Goal: Information Seeking & Learning: Compare options

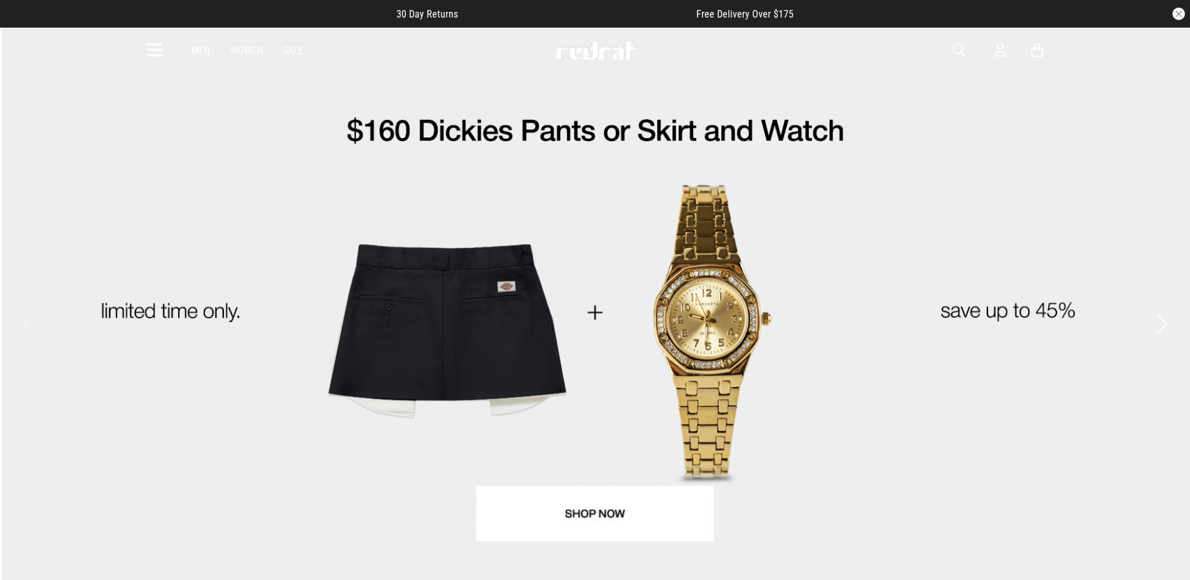
click at [965, 50] on span "button" at bounding box center [959, 50] width 13 height 15
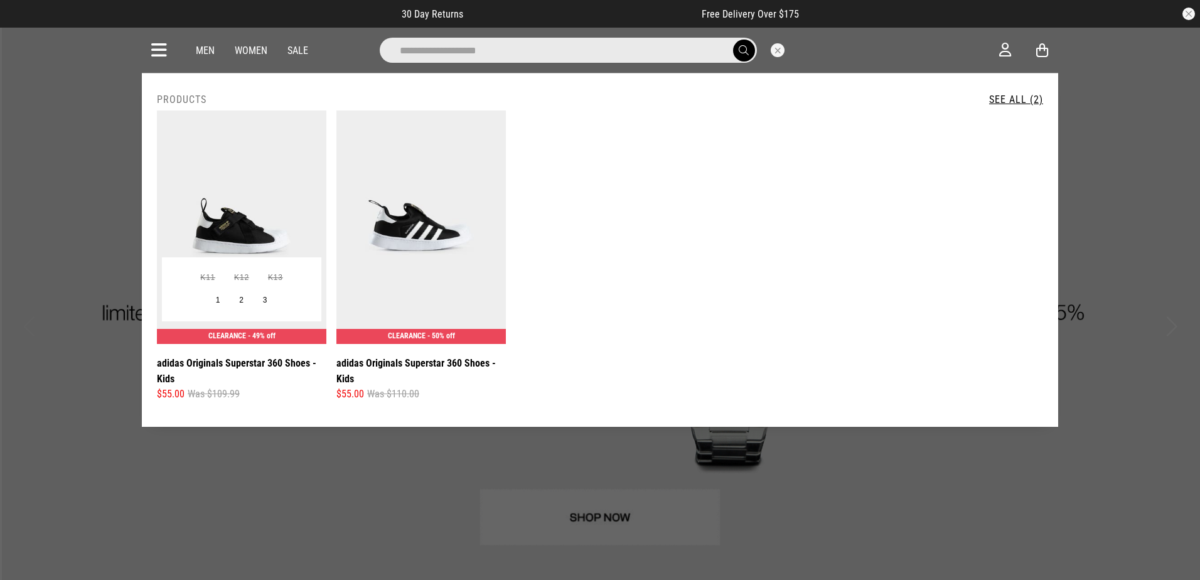
type input "**********"
click at [226, 225] on img at bounding box center [241, 226] width 169 height 233
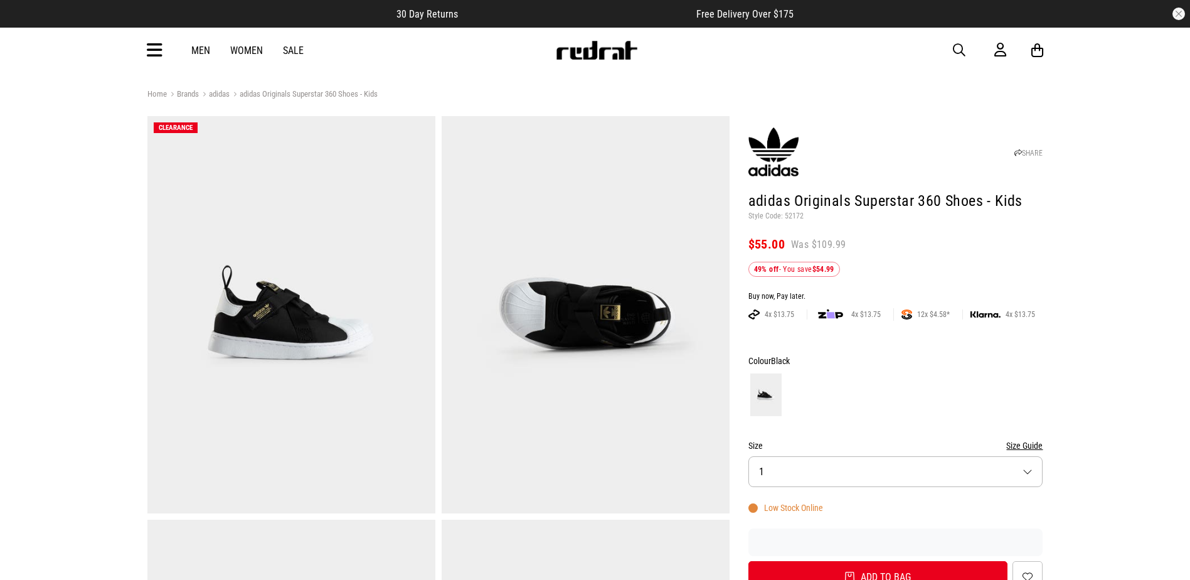
click at [796, 217] on p "Style Code: 52172" at bounding box center [896, 216] width 295 height 10
copy p "52172"
click at [153, 53] on icon at bounding box center [155, 50] width 16 height 21
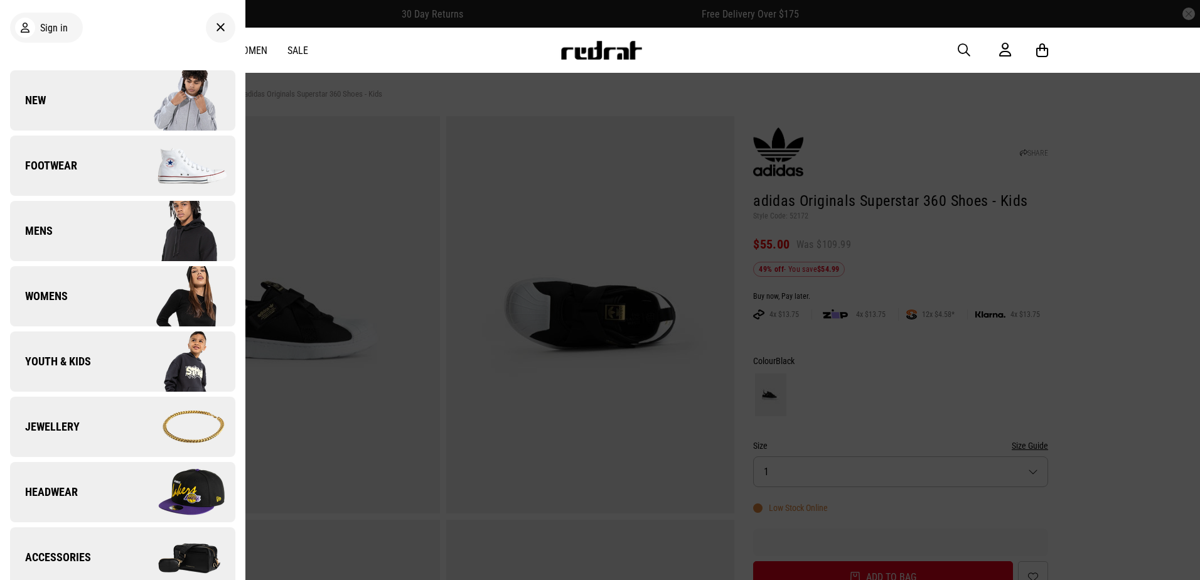
click at [133, 169] on img at bounding box center [178, 165] width 112 height 63
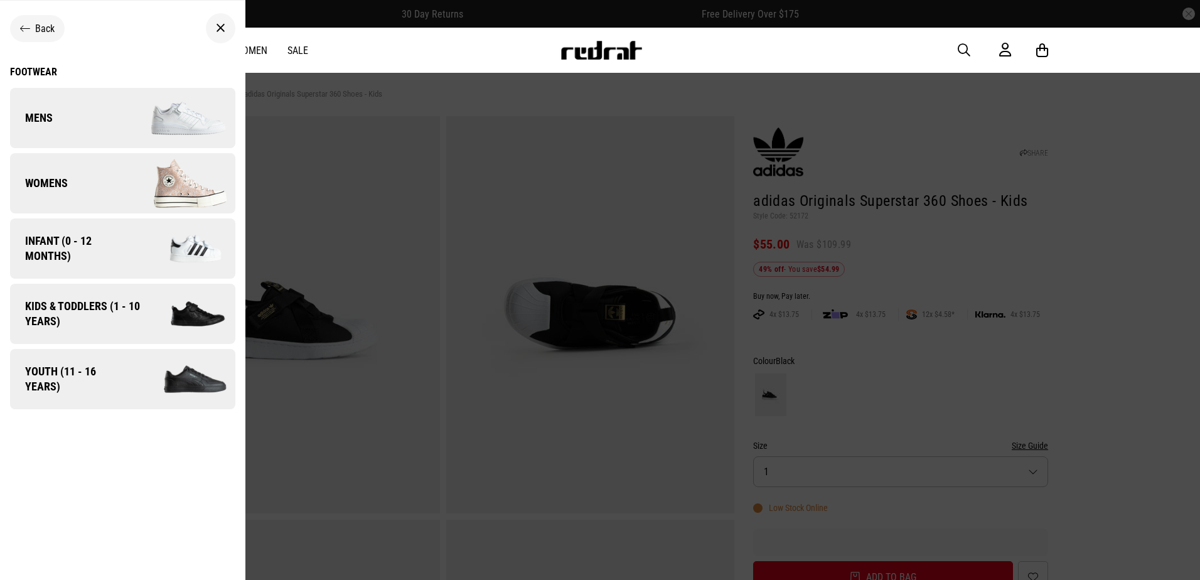
click at [141, 329] on link "Kids & Toddlers (1 - 10 years)" at bounding box center [122, 314] width 225 height 60
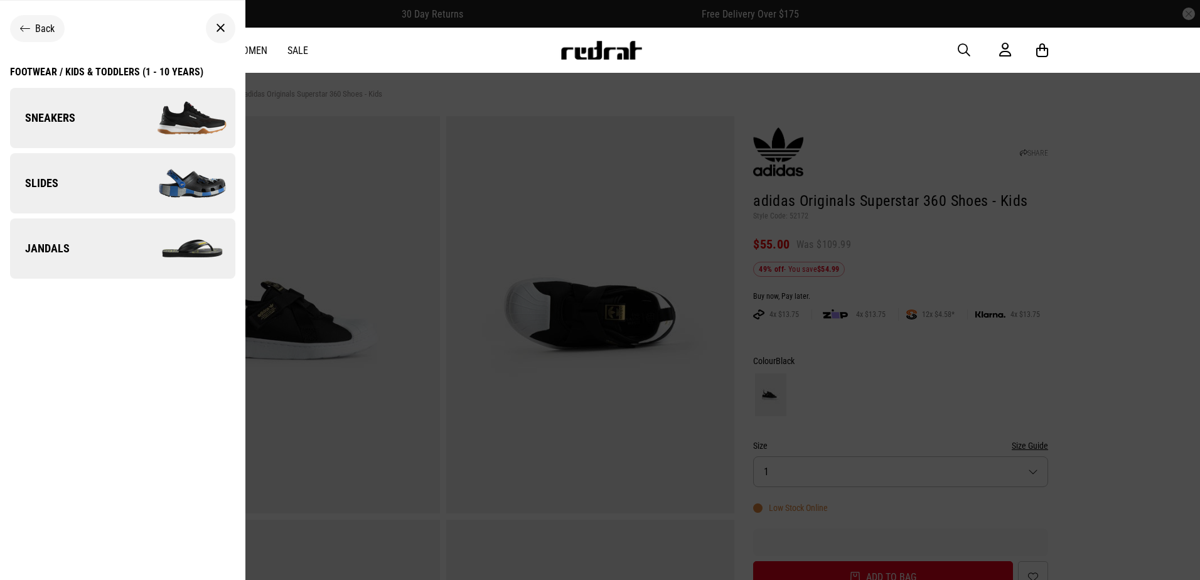
click at [148, 120] on img at bounding box center [178, 118] width 112 height 63
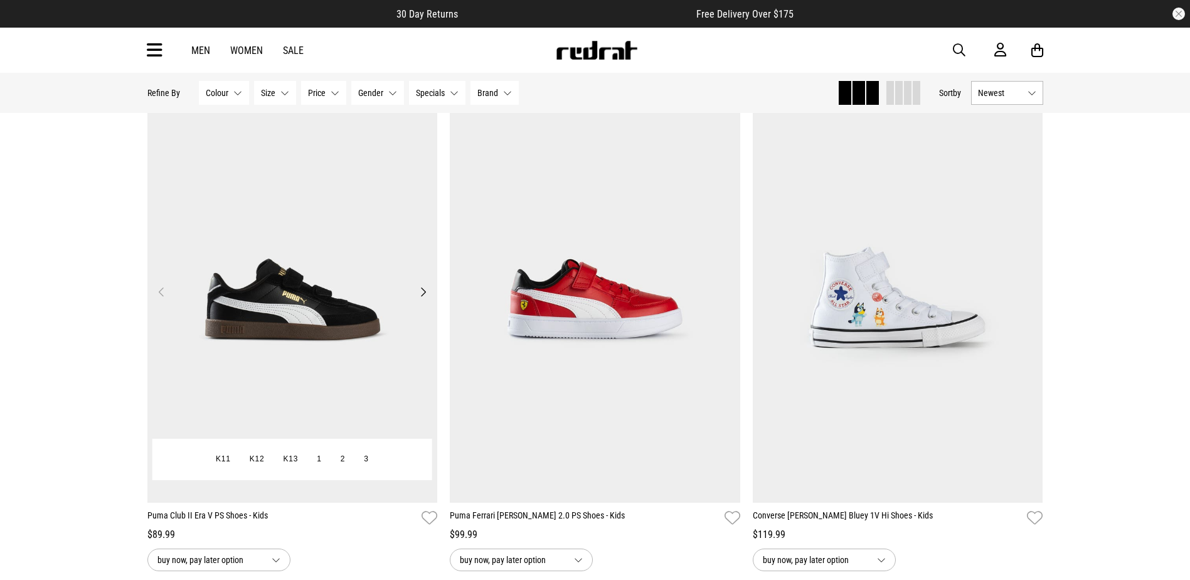
click at [233, 306] on img at bounding box center [292, 299] width 290 height 407
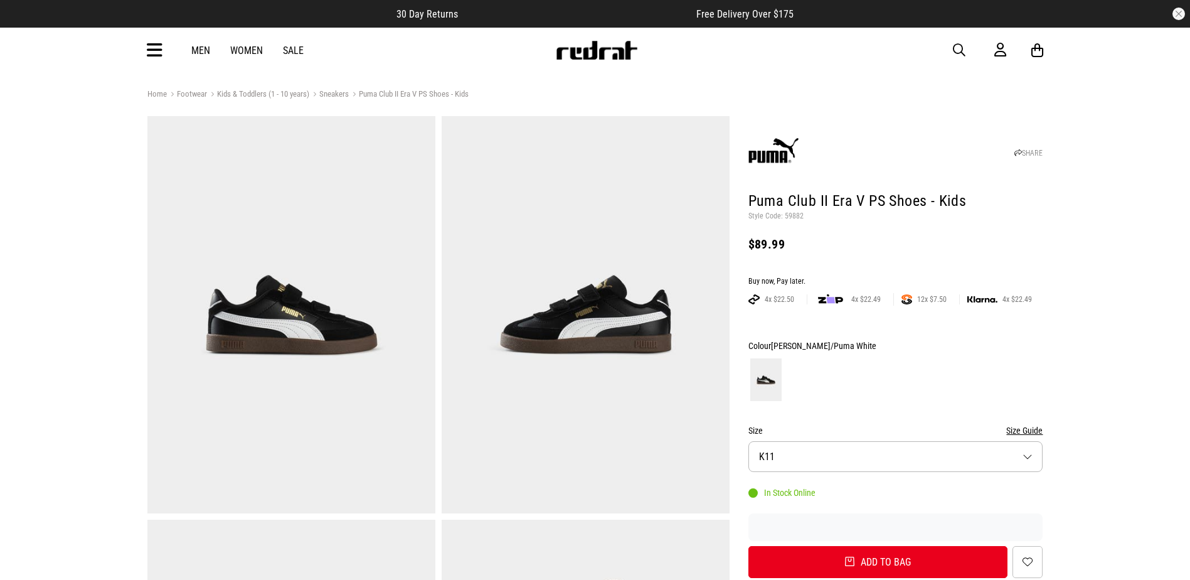
click at [794, 217] on p "Style Code: 59882" at bounding box center [896, 216] width 295 height 10
copy p "59882"
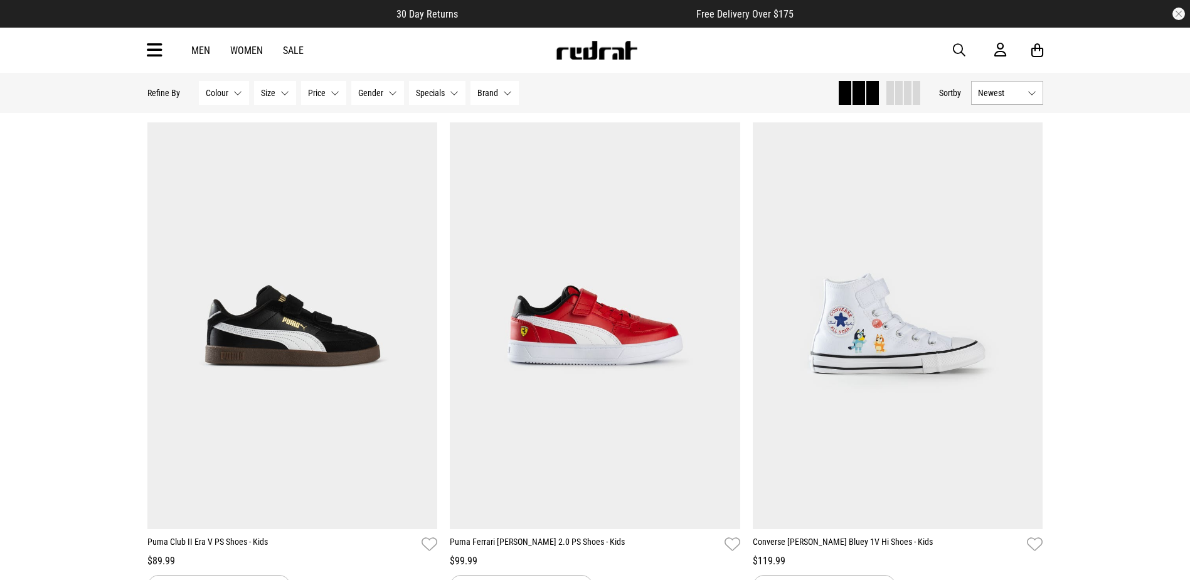
scroll to position [161, 0]
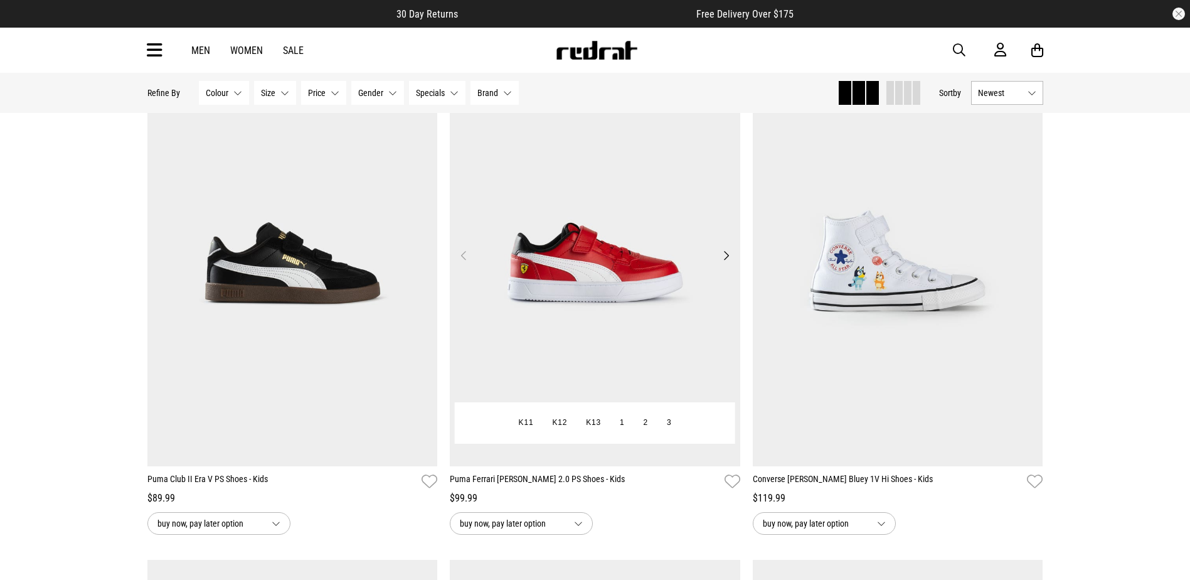
click at [587, 275] on img at bounding box center [595, 263] width 290 height 407
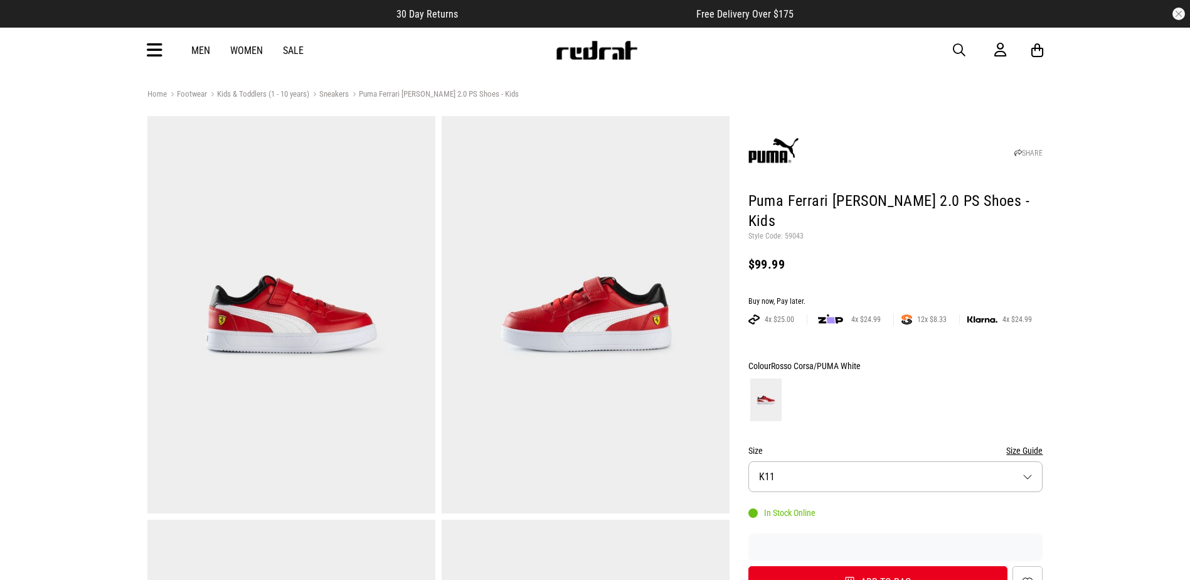
click at [792, 232] on p "Style Code: 59043" at bounding box center [896, 237] width 295 height 10
copy p "59043"
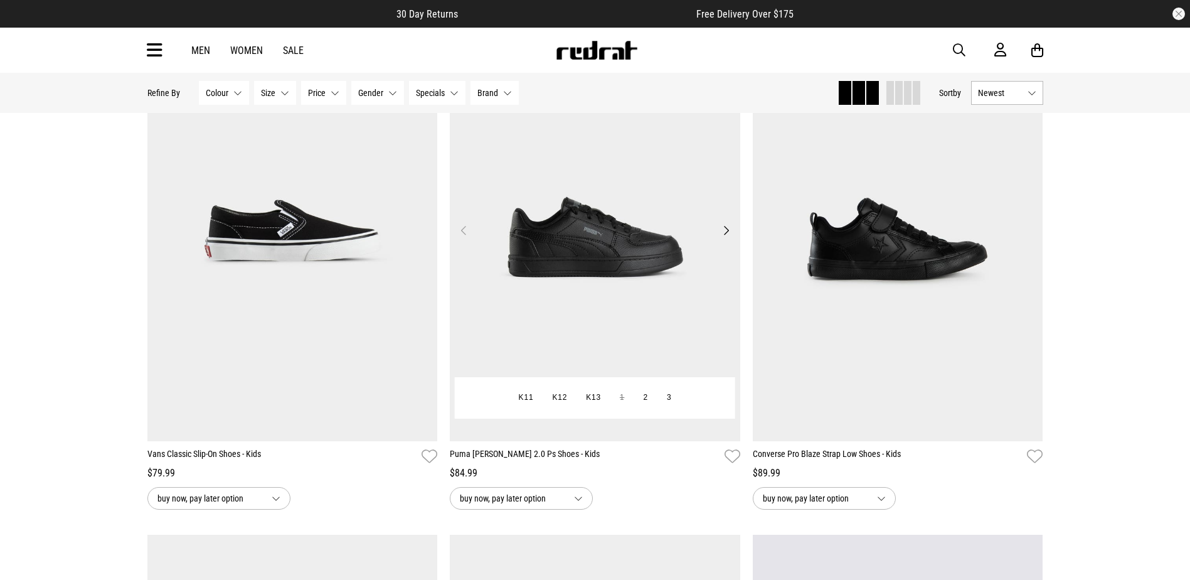
scroll to position [3209, 0]
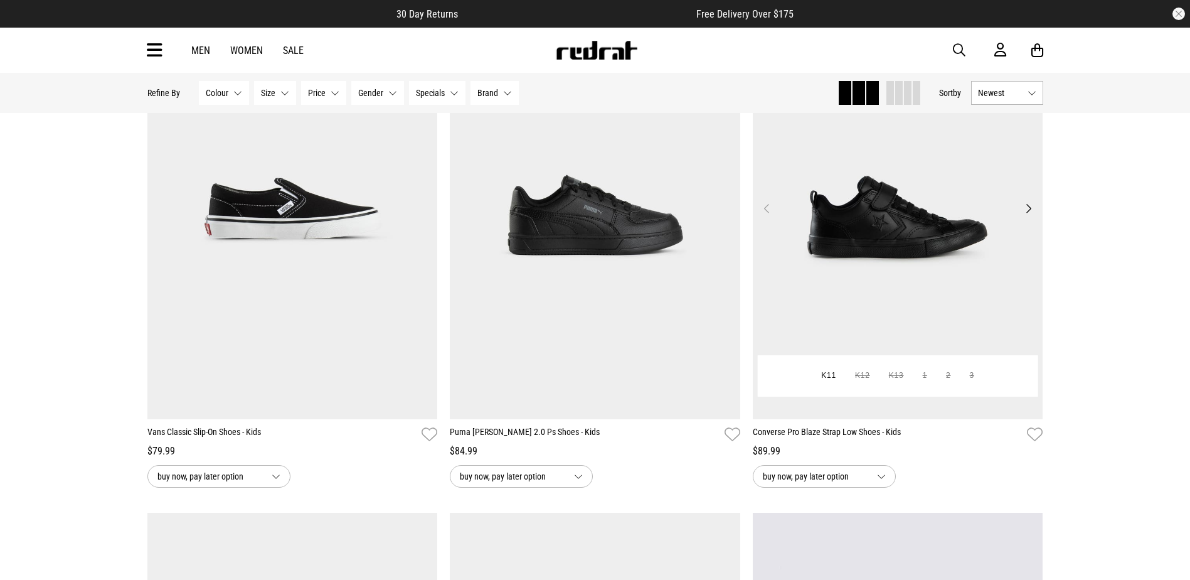
drag, startPoint x: 910, startPoint y: 255, endPoint x: 905, endPoint y: 248, distance: 7.7
click at [908, 249] on img at bounding box center [898, 216] width 290 height 407
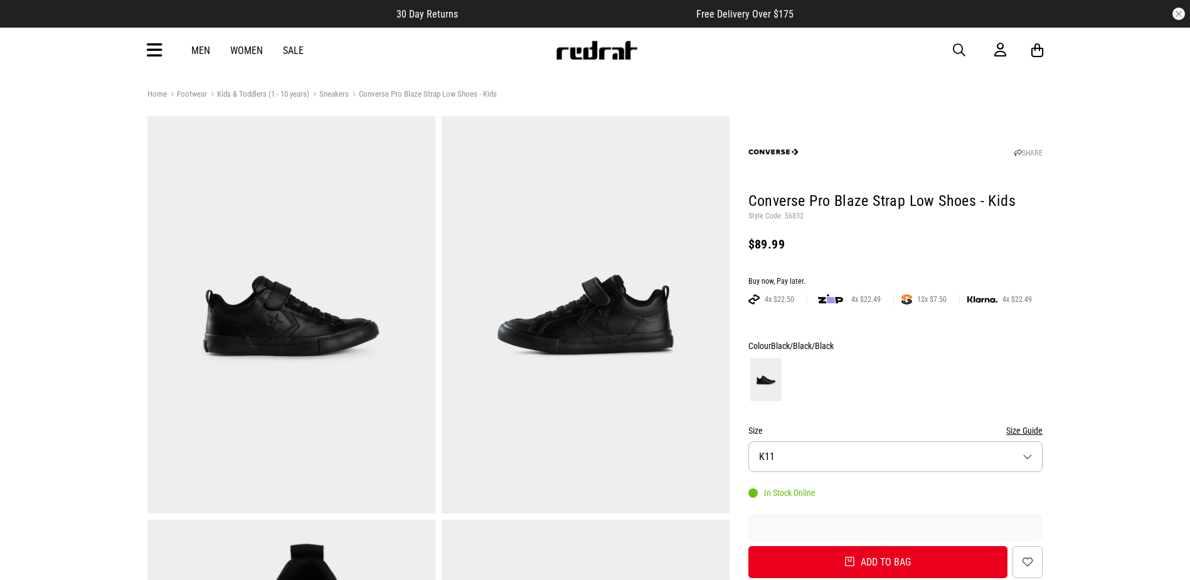
click at [787, 218] on p "Style Code: 56832" at bounding box center [896, 216] width 295 height 10
copy p "56832"
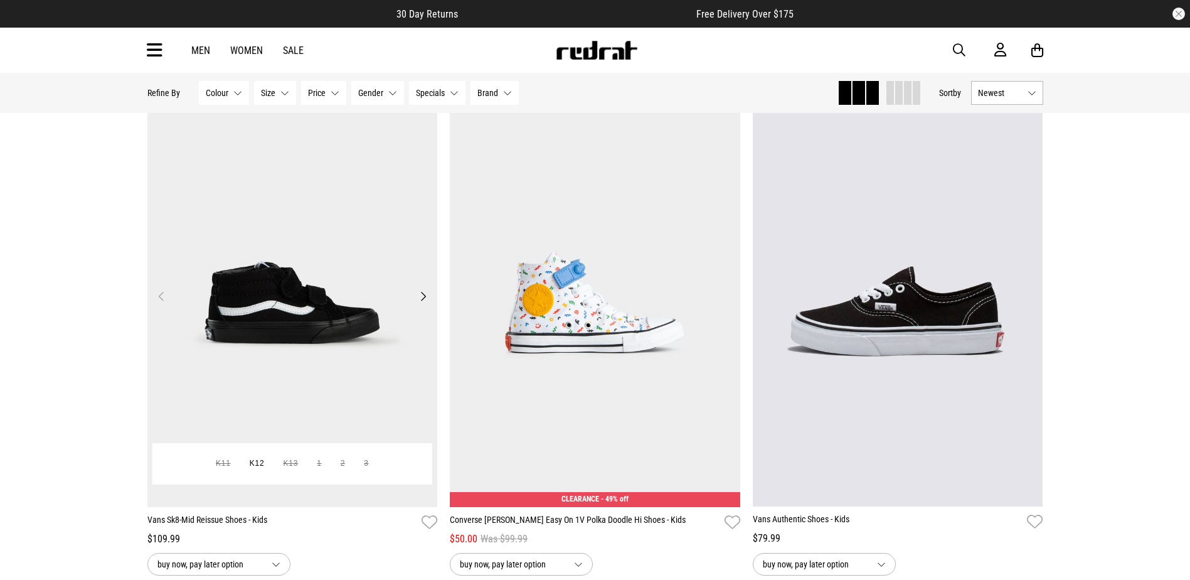
click at [340, 360] on img at bounding box center [292, 303] width 290 height 407
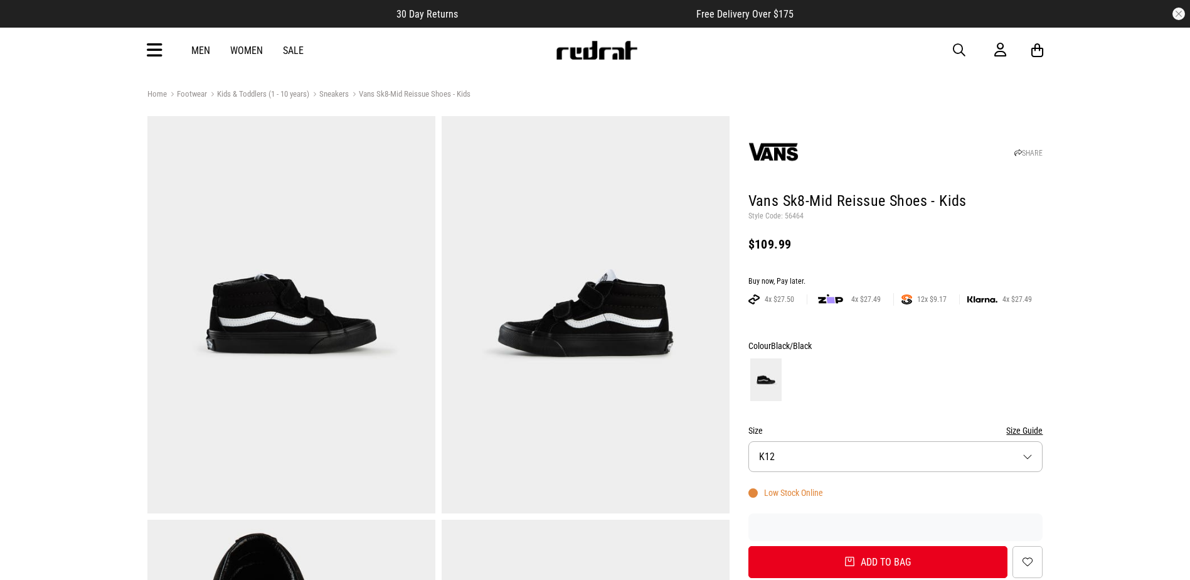
click at [786, 216] on p "Style Code: 56464" at bounding box center [896, 216] width 295 height 10
copy p "56464"
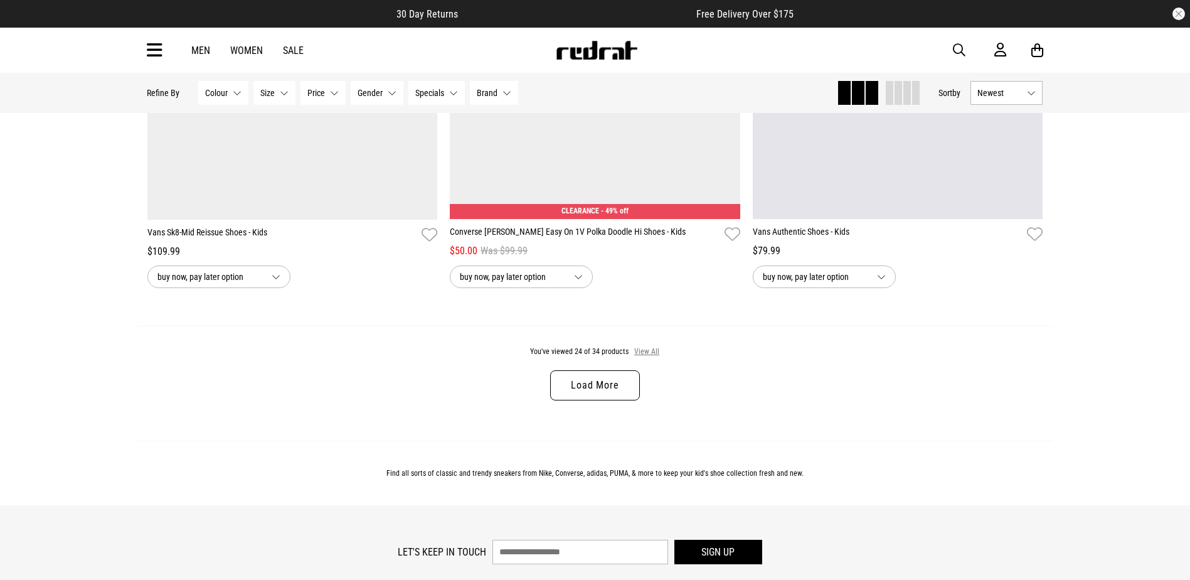
click at [644, 358] on button "View All" at bounding box center [647, 351] width 26 height 11
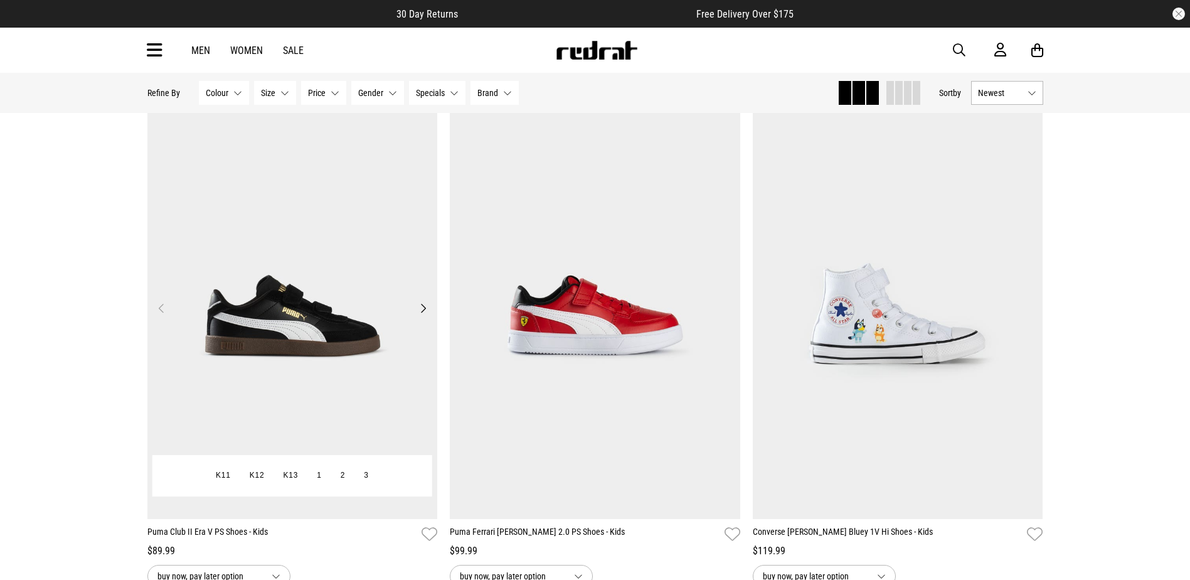
scroll to position [63, 0]
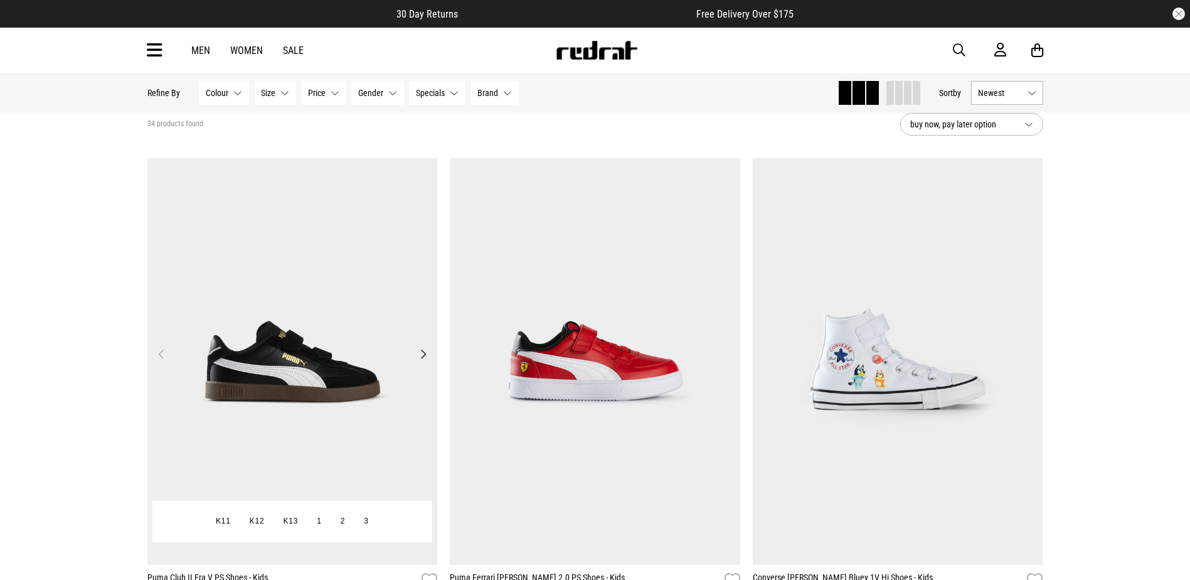
click at [318, 338] on img at bounding box center [292, 361] width 290 height 407
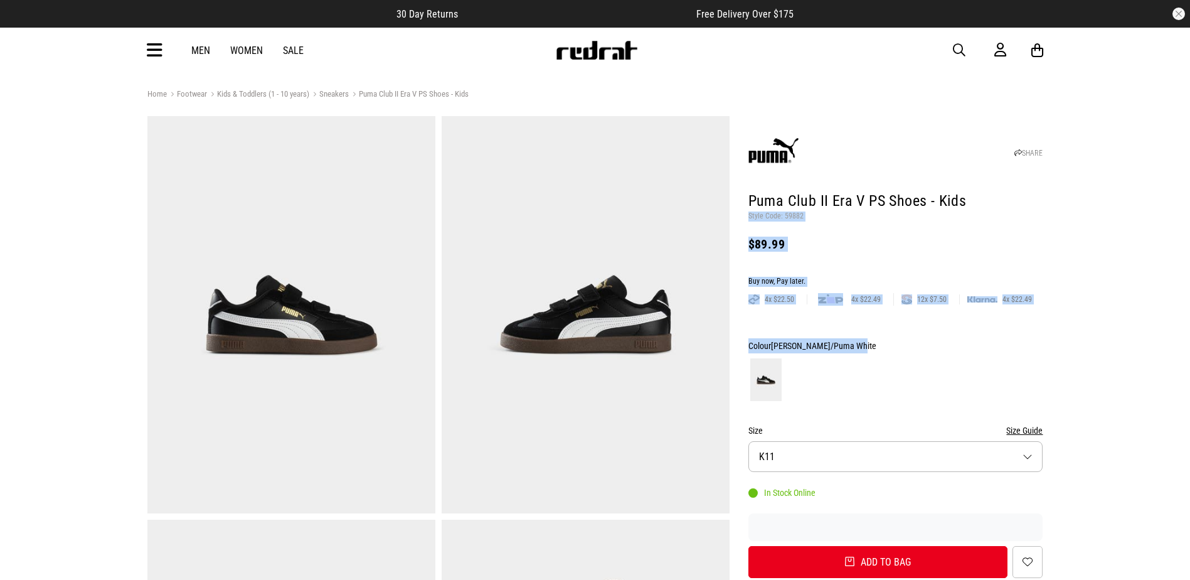
drag, startPoint x: 1060, startPoint y: 189, endPoint x: 1157, endPoint y: 3, distance: 210.7
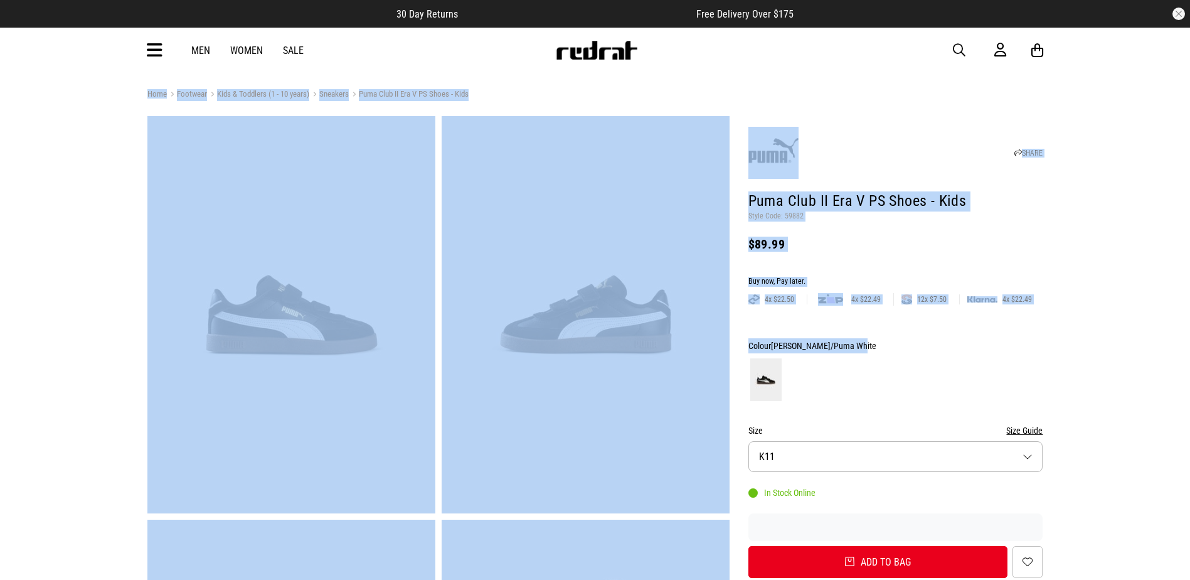
click at [956, 136] on div "SHARE" at bounding box center [896, 149] width 295 height 60
